Goal: Task Accomplishment & Management: Manage account settings

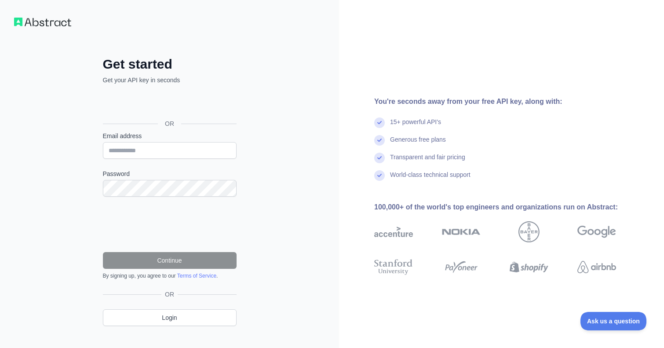
click at [156, 99] on div "Se connecter avec Google. S'ouvre dans un nouvel onglet." at bounding box center [169, 103] width 132 height 19
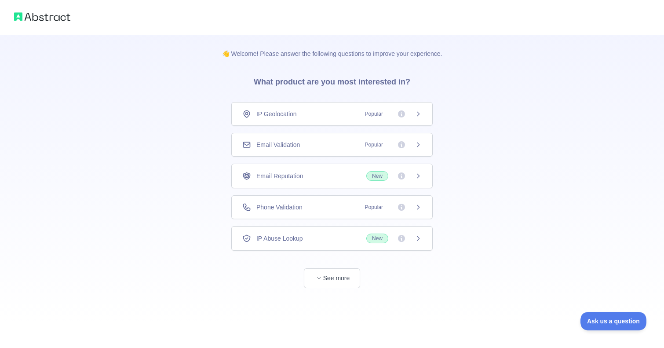
click at [322, 146] on div "Email Validation Popular" at bounding box center [331, 144] width 179 height 9
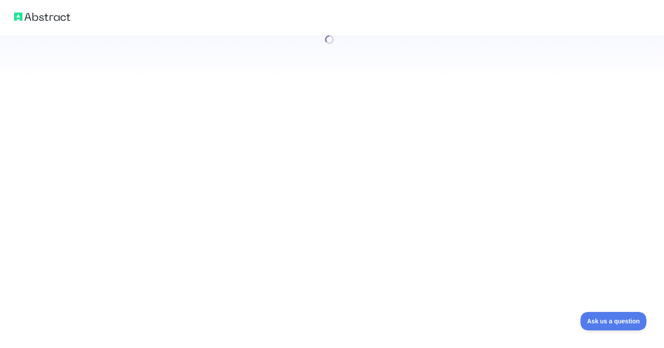
click at [330, 281] on div at bounding box center [332, 174] width 664 height 348
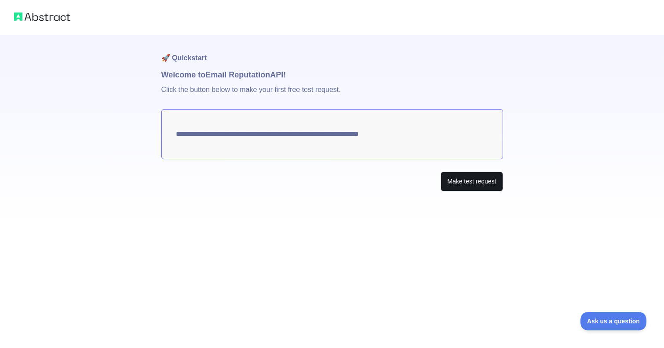
click at [457, 184] on button "Make test request" at bounding box center [472, 182] width 62 height 20
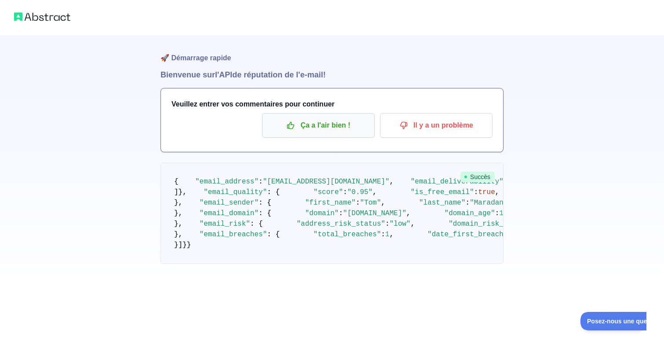
click at [318, 129] on p "Ça a l'air bien !" at bounding box center [318, 125] width 99 height 15
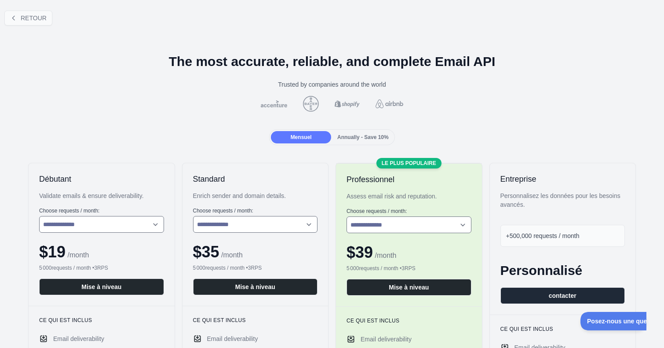
click at [17, 18] on button "RETOUR" at bounding box center [28, 18] width 48 height 15
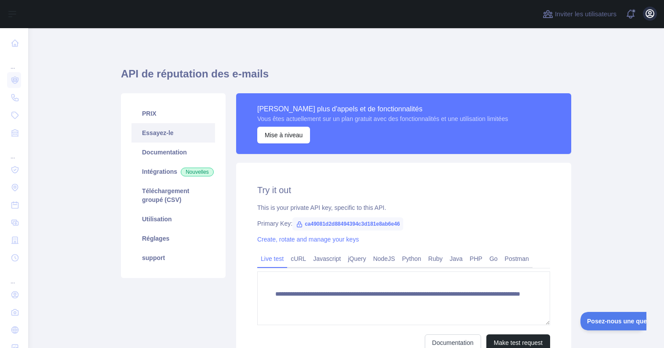
click at [650, 13] on icon "button" at bounding box center [650, 13] width 11 height 11
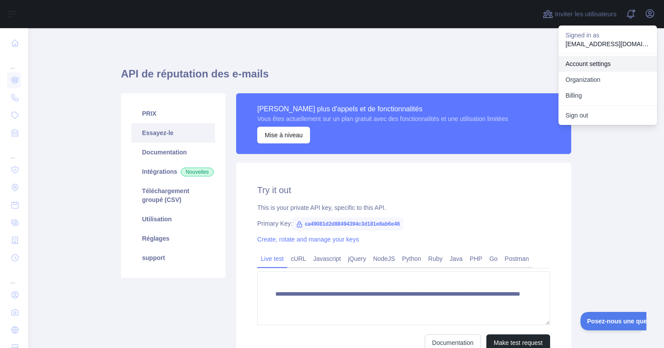
click at [592, 66] on link "Account settings" at bounding box center [608, 64] width 99 height 16
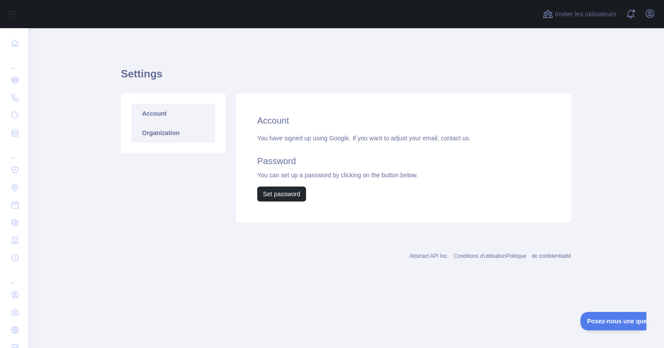
click at [178, 141] on link "Organization" at bounding box center [174, 132] width 84 height 19
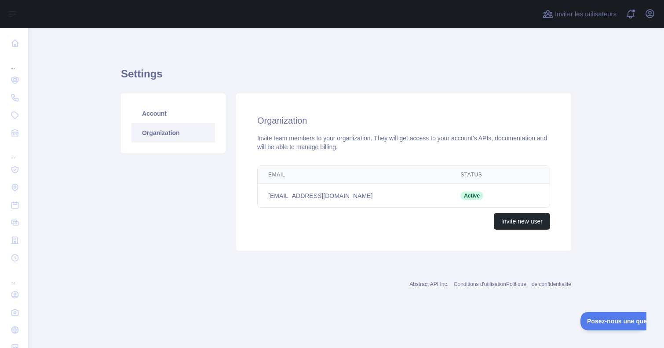
click at [178, 123] on link "Organization" at bounding box center [174, 132] width 84 height 19
click at [143, 111] on link "Account" at bounding box center [174, 113] width 84 height 19
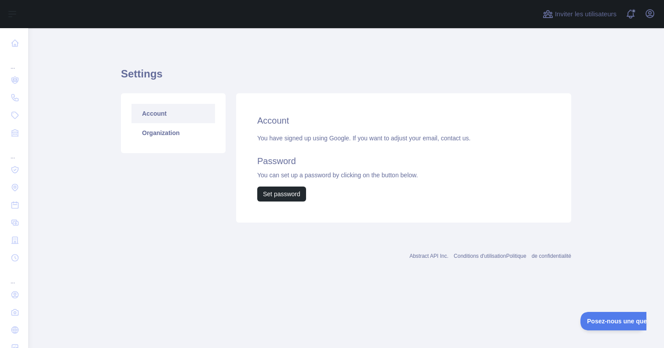
click at [20, 51] on nav "... ... ..." at bounding box center [14, 191] width 14 height 327
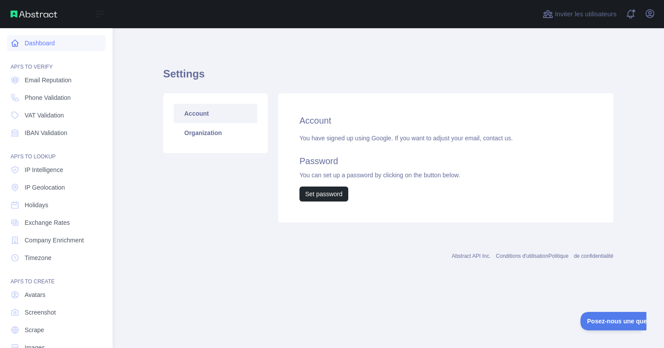
click at [20, 48] on link "Dashboard" at bounding box center [56, 43] width 99 height 16
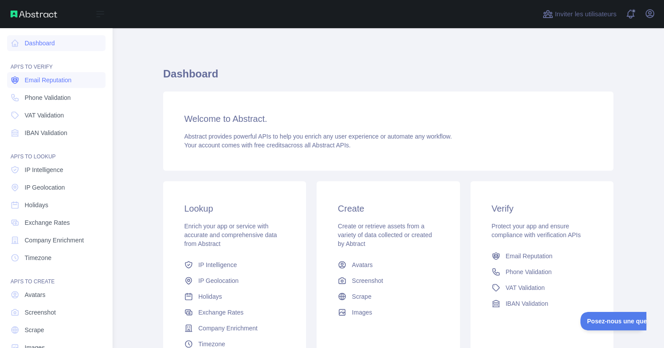
click at [62, 84] on span "Email Reputation" at bounding box center [48, 80] width 47 height 9
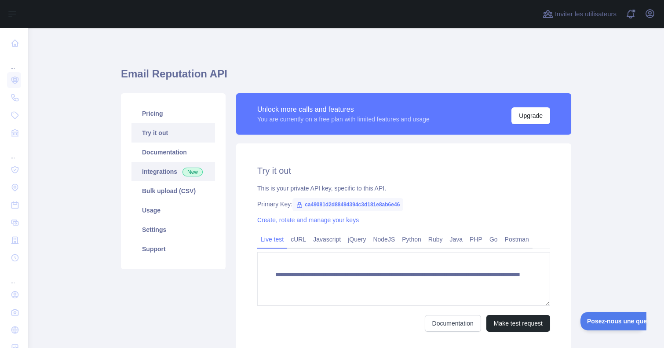
click at [178, 176] on link "Integrations New" at bounding box center [174, 171] width 84 height 19
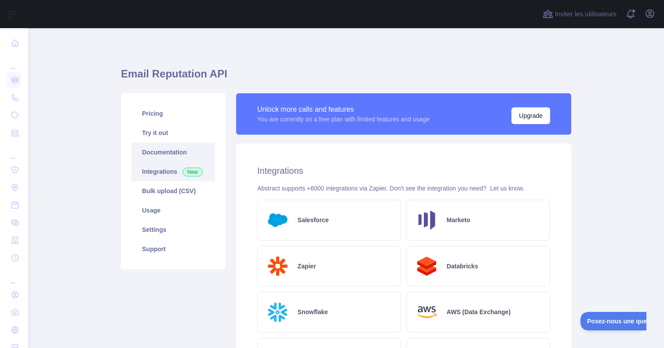
click at [177, 157] on link "Documentation" at bounding box center [174, 152] width 84 height 19
click at [157, 133] on link "Try it out" at bounding box center [174, 132] width 84 height 19
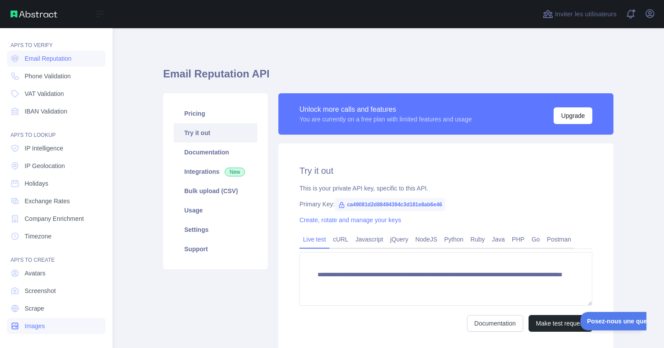
scroll to position [22, 0]
click at [54, 274] on link "Avatars" at bounding box center [56, 273] width 99 height 16
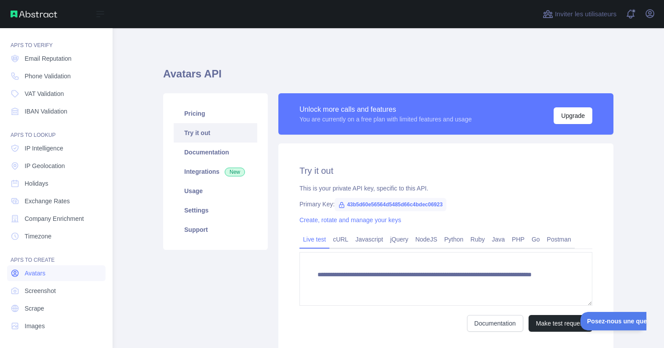
click at [58, 277] on link "Avatars" at bounding box center [56, 273] width 99 height 16
click at [48, 294] on span "Screenshot" at bounding box center [40, 290] width 31 height 9
click at [41, 304] on span "Scrape" at bounding box center [34, 308] width 19 height 9
click at [45, 273] on span "Avatars" at bounding box center [35, 273] width 21 height 9
click at [76, 60] on link "Email Reputation" at bounding box center [56, 59] width 99 height 16
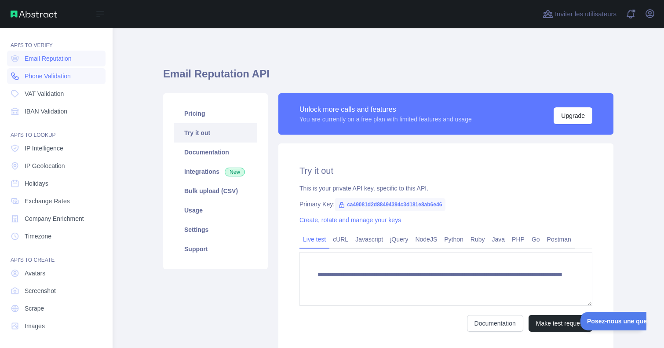
click at [70, 77] on span "Phone Validation" at bounding box center [48, 76] width 46 height 9
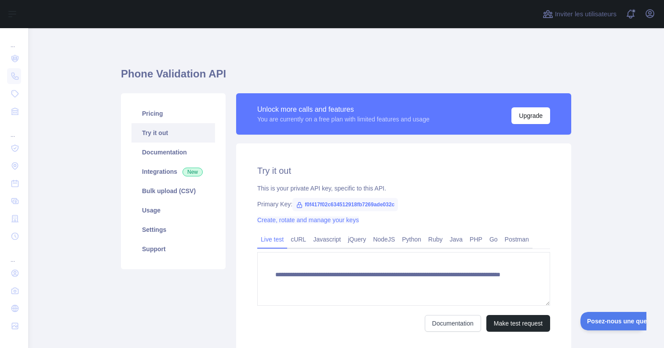
click at [278, 219] on link "Create, rotate and manage your keys" at bounding box center [308, 219] width 102 height 7
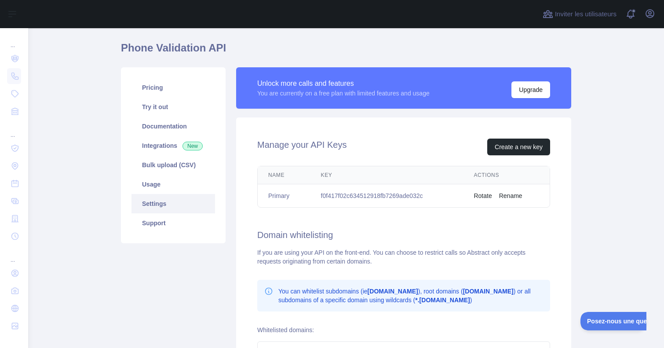
scroll to position [27, 0]
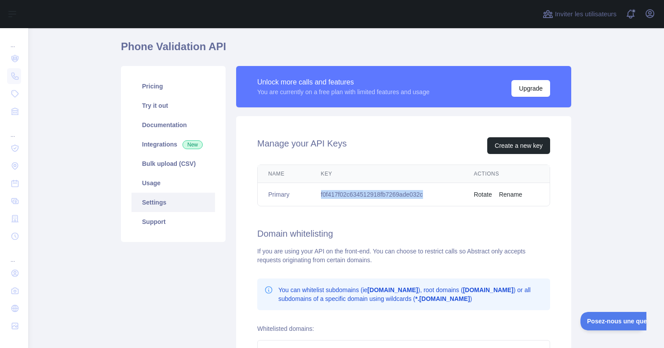
drag, startPoint x: 321, startPoint y: 193, endPoint x: 444, endPoint y: 198, distance: 123.3
click at [444, 198] on td "f0f417f02c634512918fb7269ade032c" at bounding box center [387, 194] width 153 height 23
copy td "f0f417f02c634512918fb7269ade032c"
